Goal: Task Accomplishment & Management: Use online tool/utility

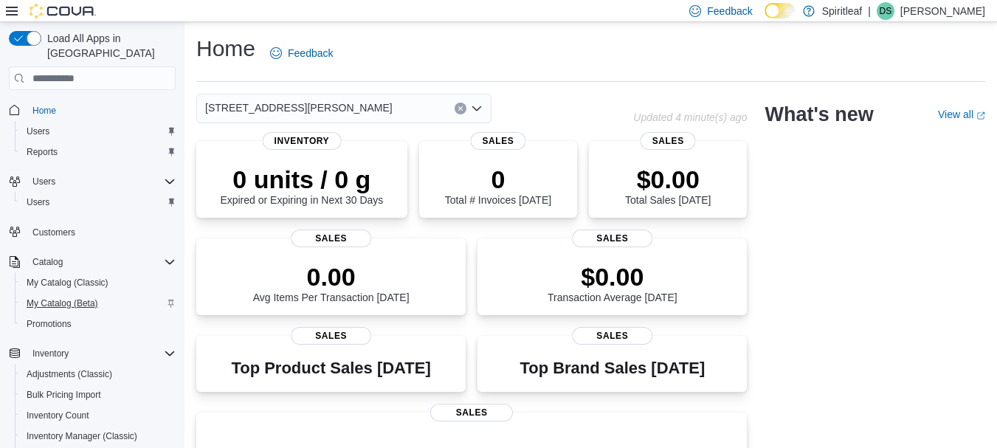
scroll to position [247, 0]
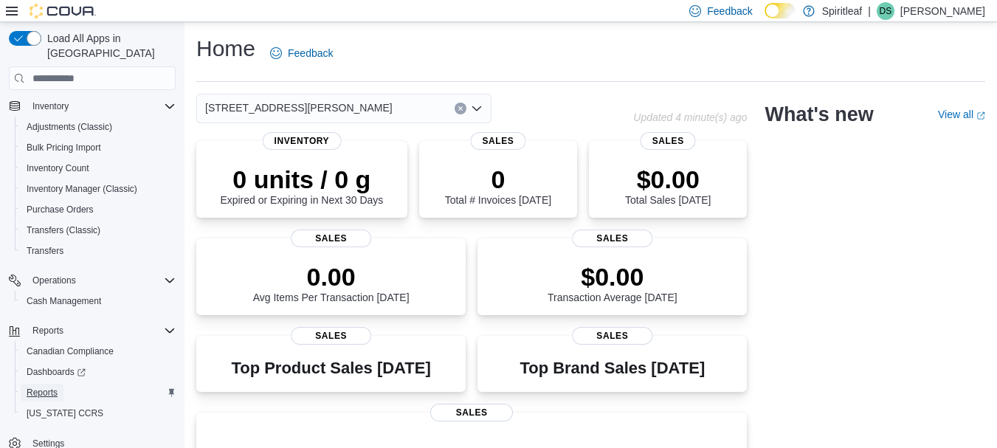
click at [58, 387] on span "Reports" at bounding box center [42, 393] width 31 height 12
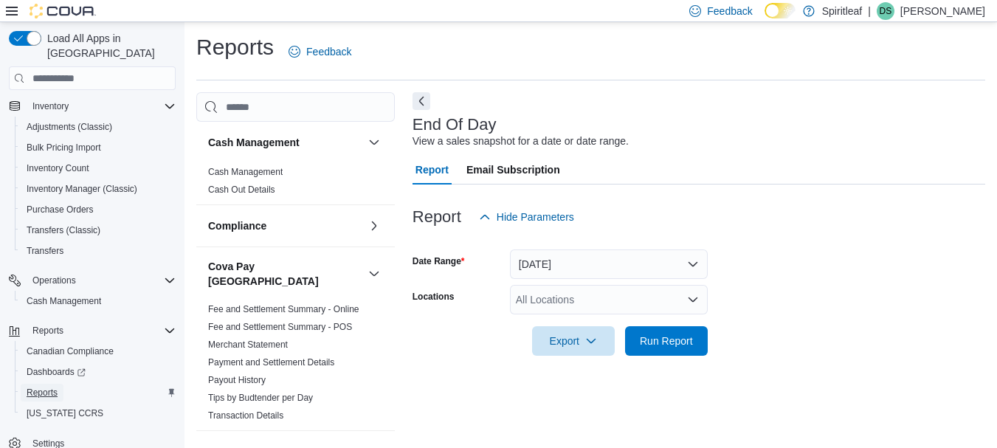
scroll to position [24, 0]
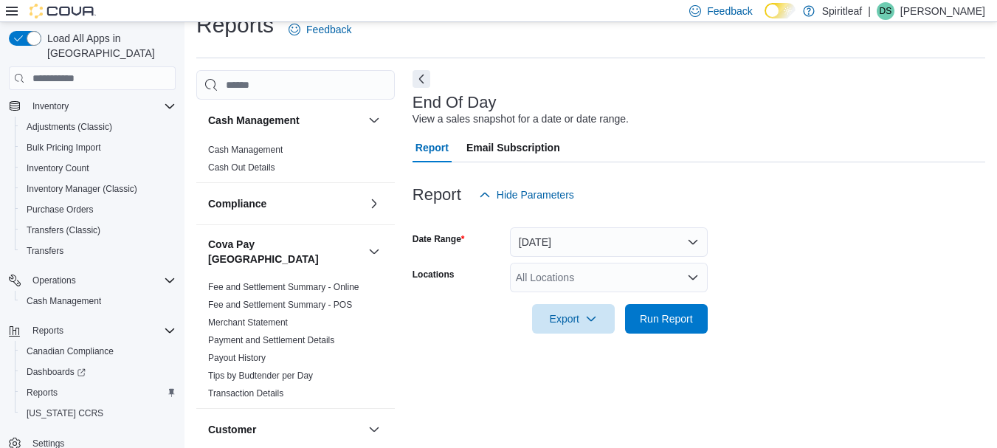
click at [564, 262] on form "Date Range [DATE] Locations All Locations Export Run Report" at bounding box center [698, 272] width 572 height 124
click at [562, 252] on button "[DATE]" at bounding box center [609, 242] width 198 height 30
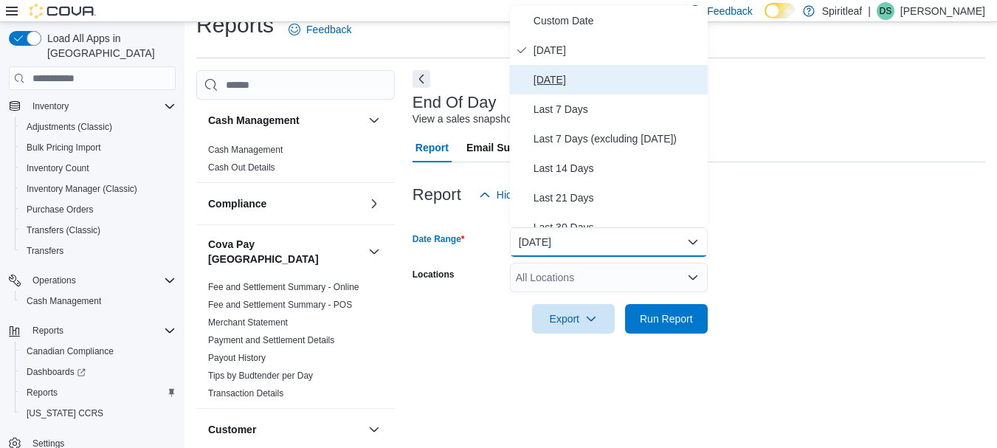
click at [578, 73] on span "[DATE]" at bounding box center [617, 80] width 168 height 18
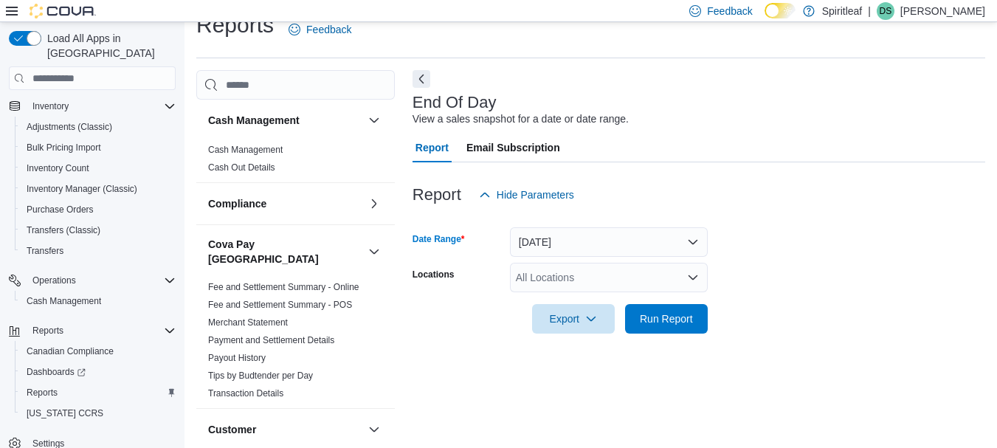
click at [530, 285] on div "All Locations" at bounding box center [609, 278] width 198 height 30
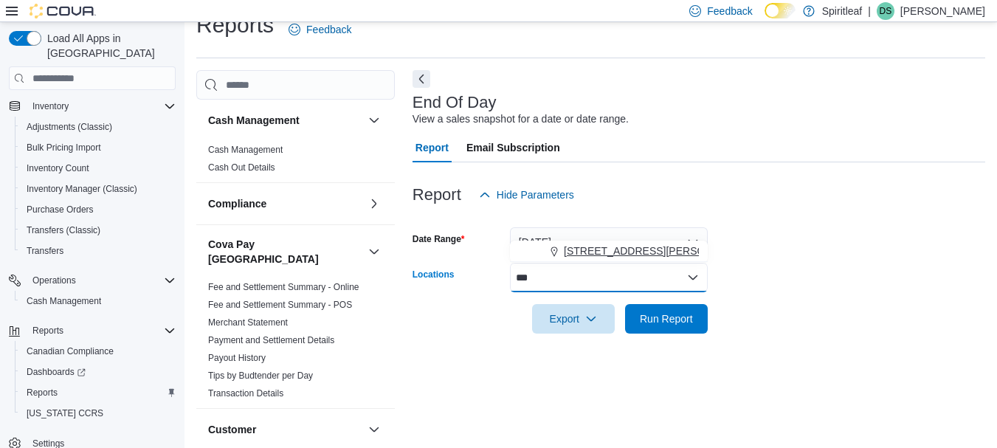
type input "***"
click at [630, 244] on span "[STREET_ADDRESS][PERSON_NAME]" at bounding box center [657, 250] width 187 height 15
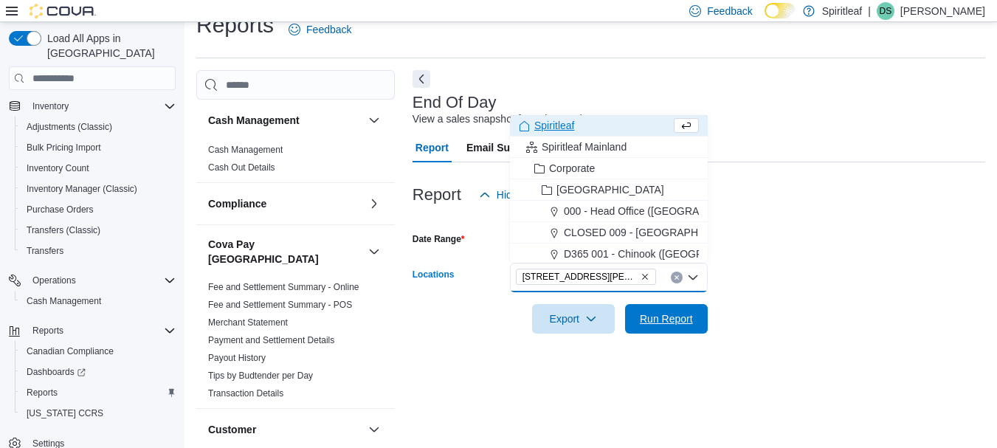
click at [640, 311] on span "Run Report" at bounding box center [666, 319] width 65 height 30
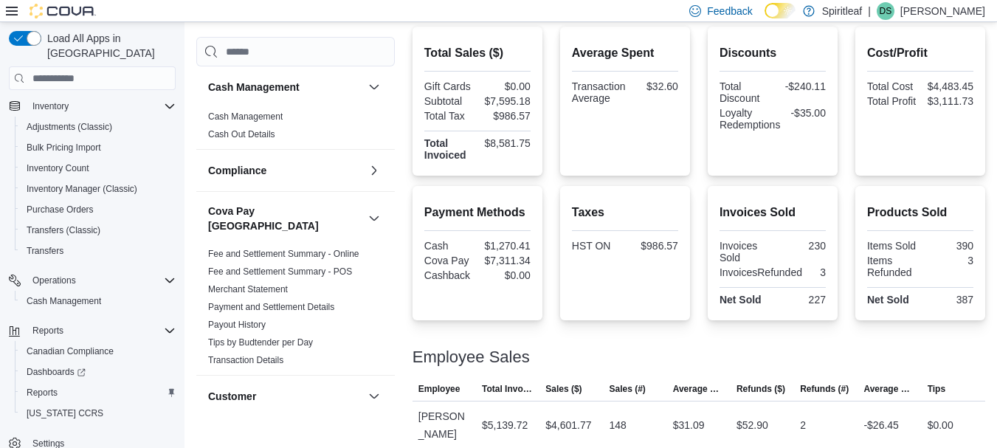
scroll to position [392, 0]
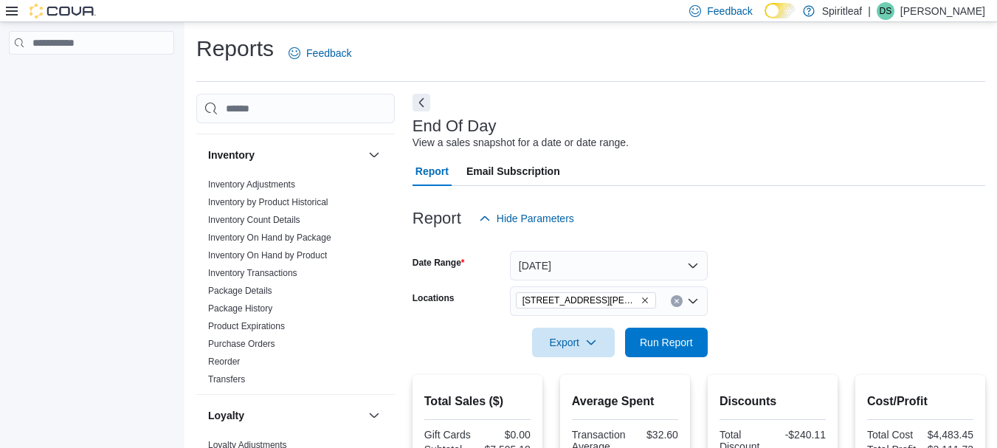
scroll to position [509, 0]
click at [238, 230] on link "Inventory On Hand by Package" at bounding box center [269, 235] width 123 height 10
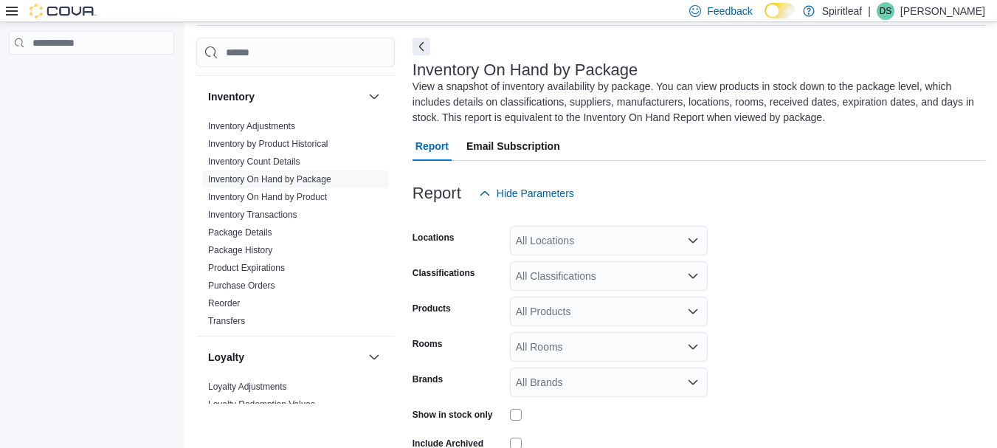
scroll to position [65, 0]
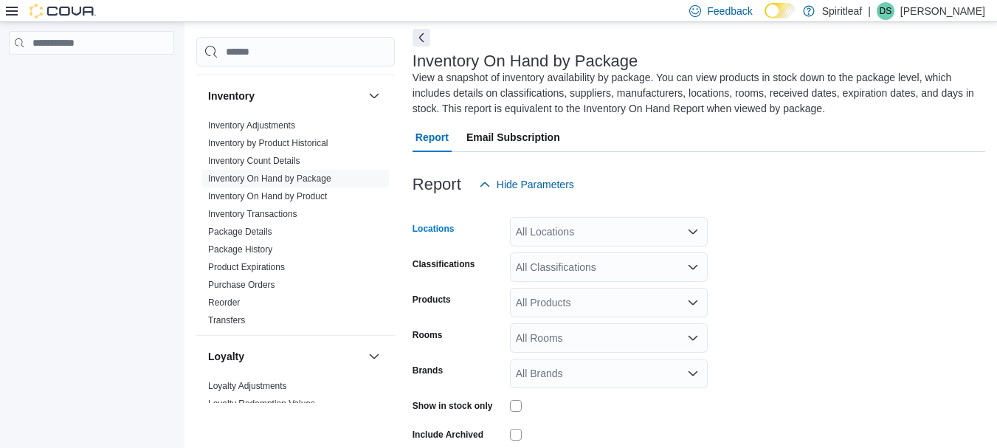
click at [547, 221] on div "All Locations" at bounding box center [609, 232] width 198 height 30
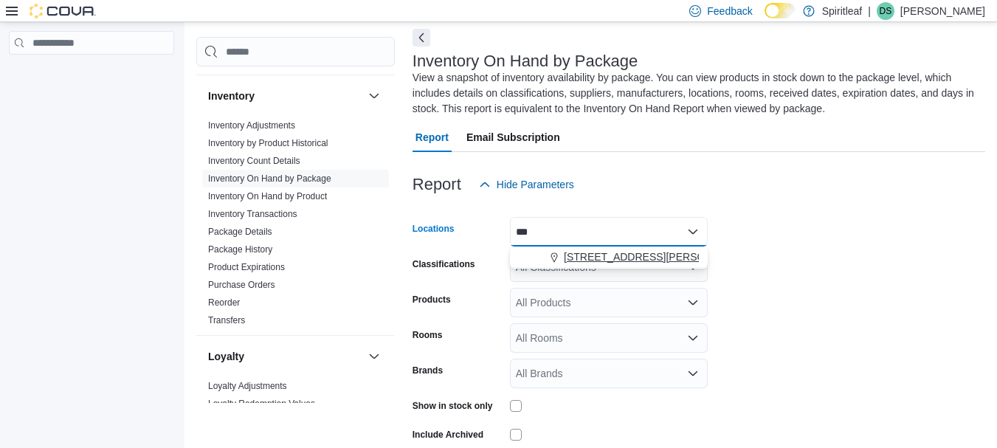
type input "***"
click at [572, 249] on button "[STREET_ADDRESS][PERSON_NAME]" at bounding box center [609, 256] width 198 height 21
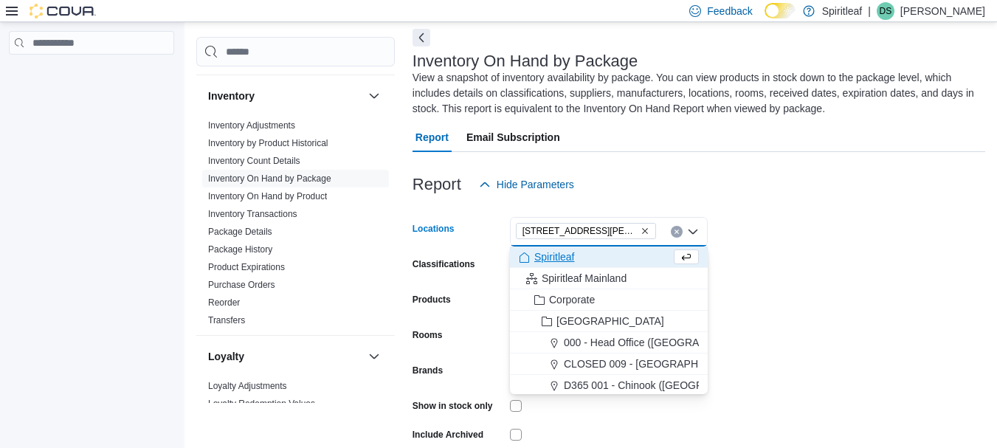
click at [783, 269] on form "Locations 555 - Spiritleaf Lawrence Ave (North York) Combo box. Selected. 555 -…" at bounding box center [698, 343] width 572 height 288
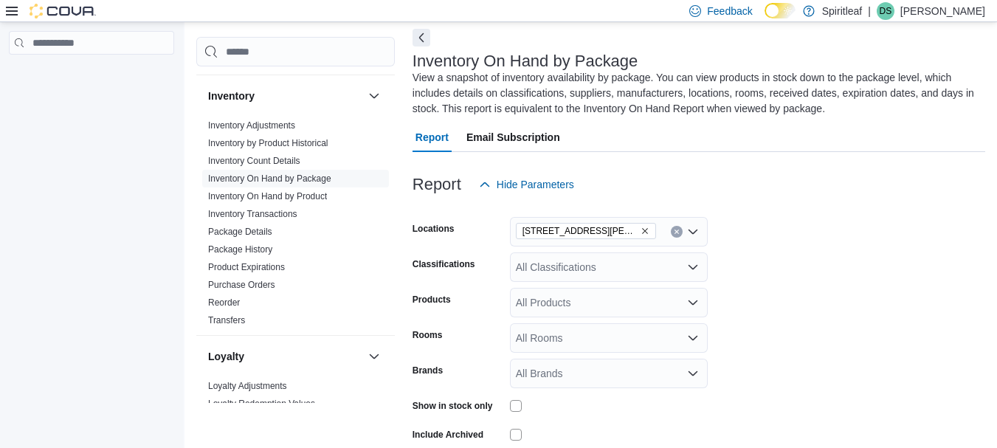
scroll to position [134, 0]
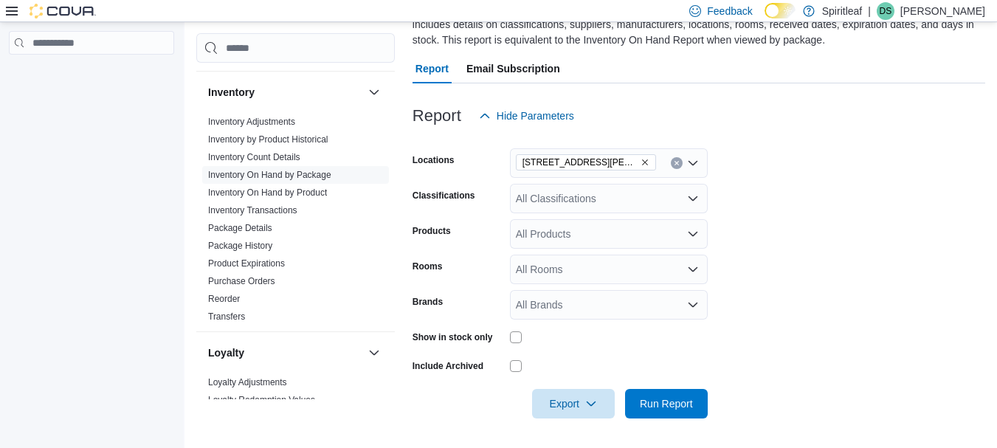
click at [522, 336] on div at bounding box center [609, 337] width 198 height 12
click at [645, 401] on span "Run Report" at bounding box center [666, 402] width 53 height 15
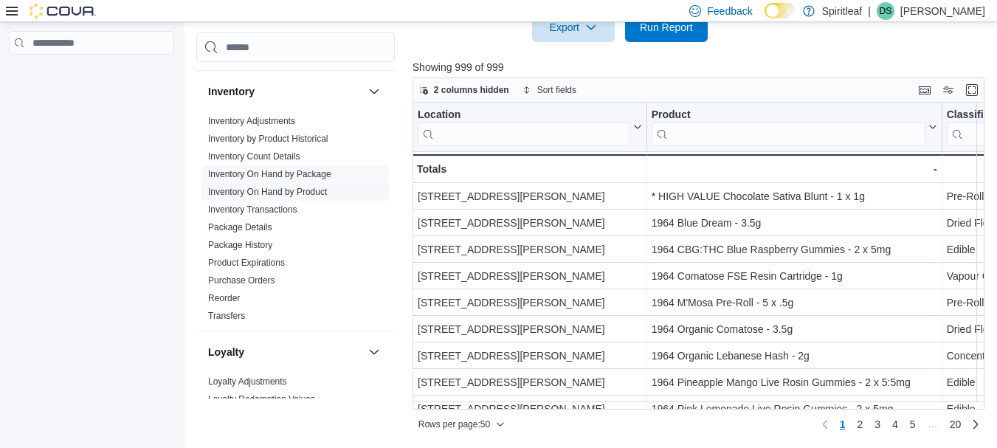
click at [314, 187] on link "Inventory On Hand by Product" at bounding box center [267, 192] width 119 height 10
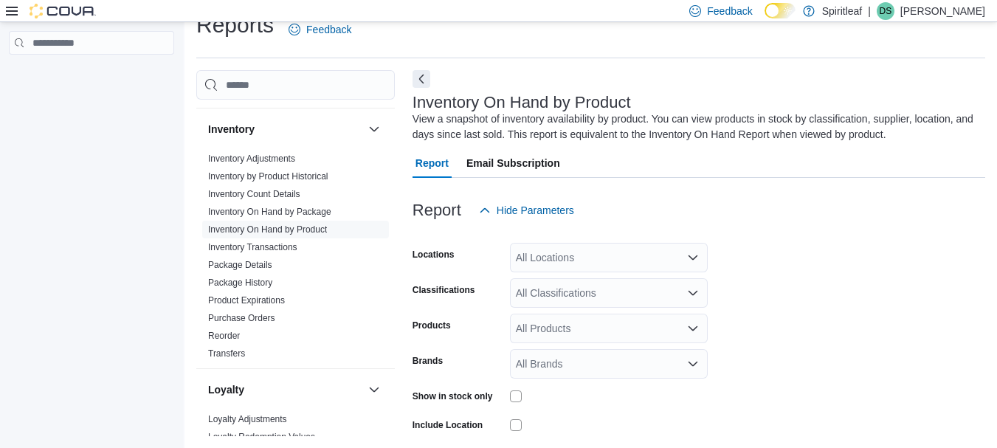
scroll to position [49, 0]
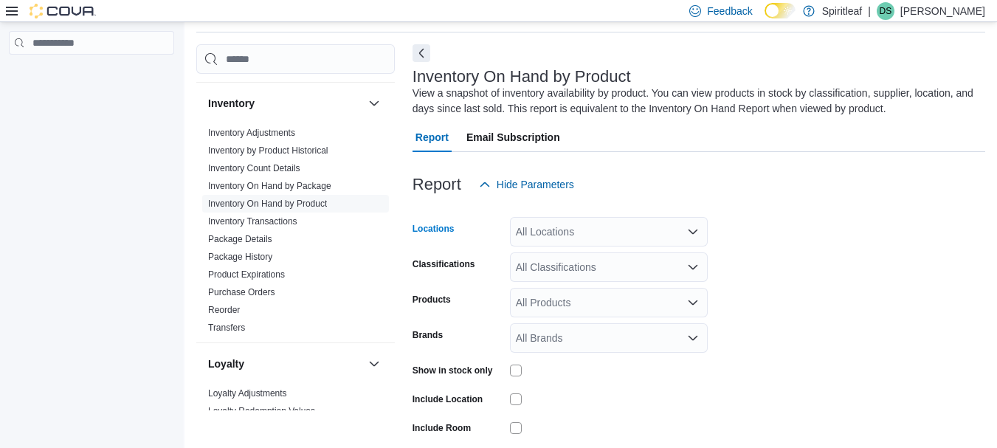
click at [543, 238] on div "All Locations" at bounding box center [609, 232] width 198 height 30
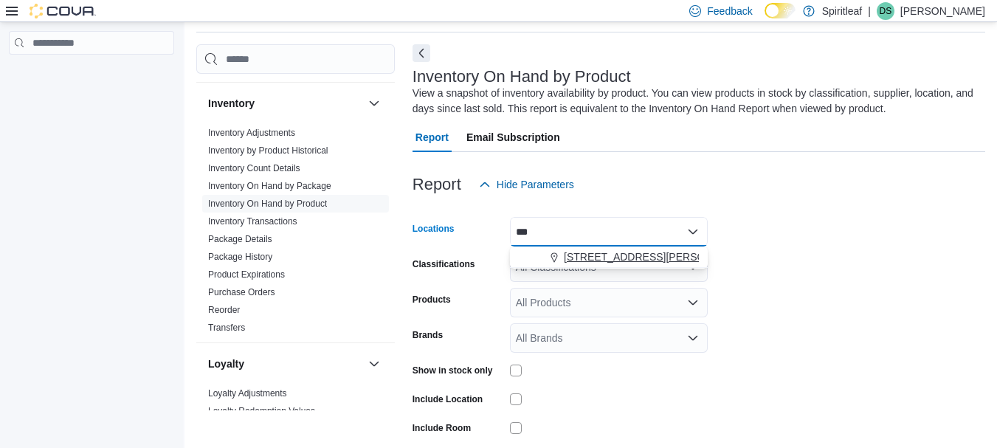
type input "***"
click at [561, 253] on span "Choose from the following options" at bounding box center [555, 256] width 15 height 15
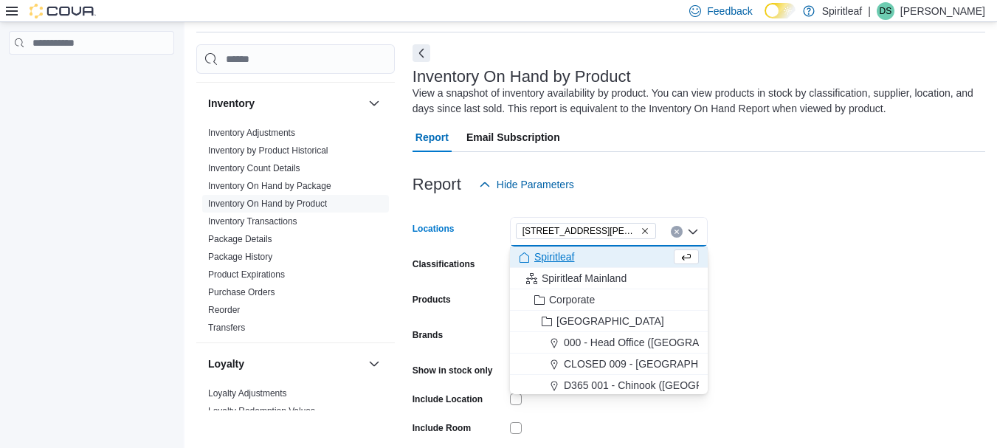
click at [767, 287] on form "Locations 555 - Spiritleaf Lawrence Ave (North York) Combo box. Selected. 555 -…" at bounding box center [698, 354] width 572 height 310
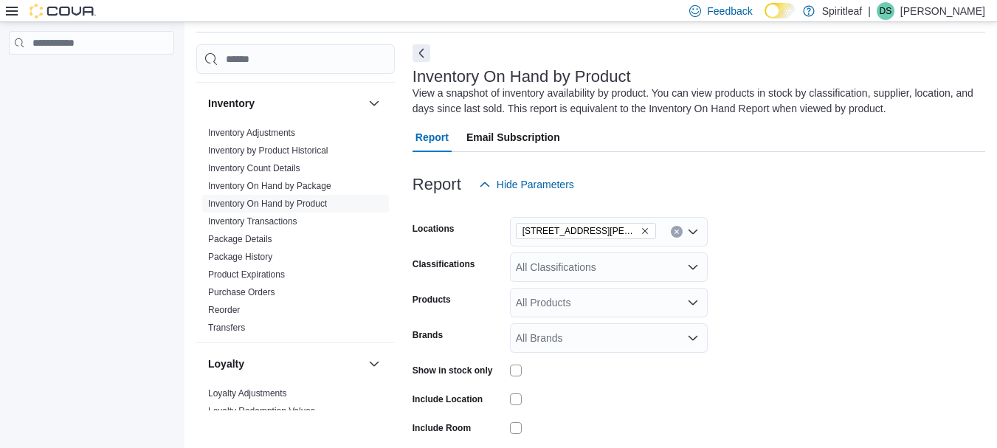
scroll to position [140, 0]
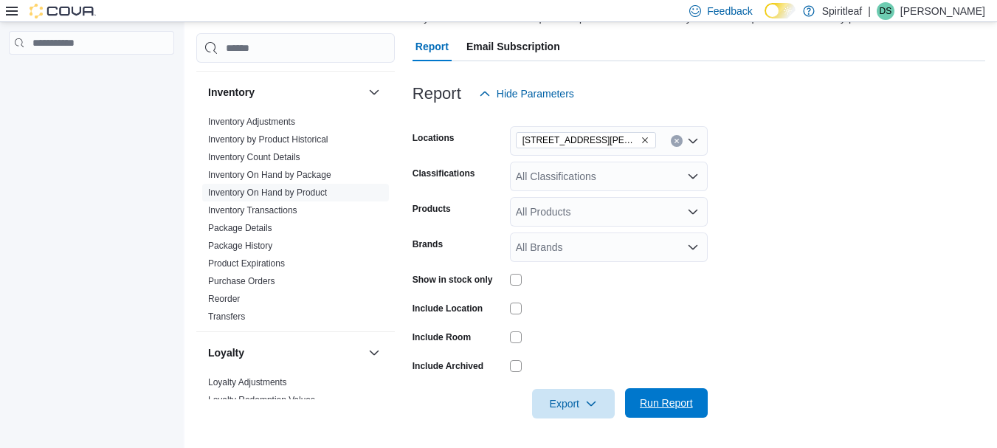
click at [639, 395] on span "Run Report" at bounding box center [666, 403] width 65 height 30
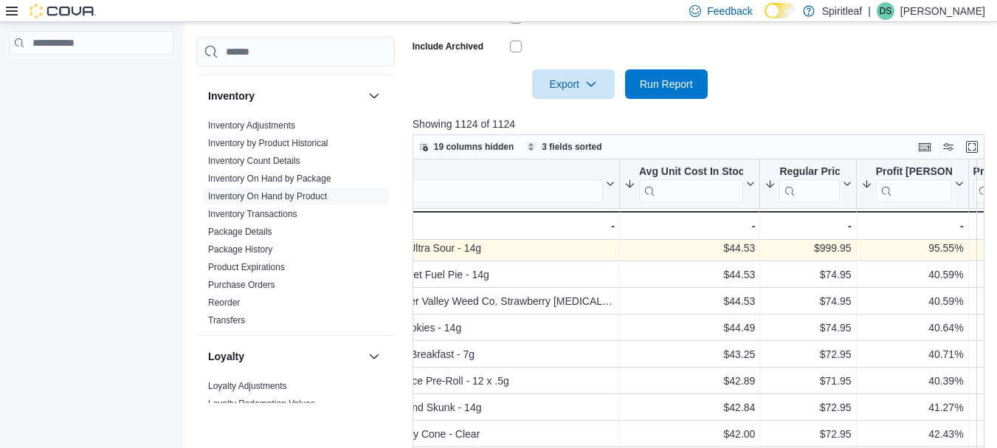
scroll to position [1067, 89]
